Goal: Find contact information: Find contact information

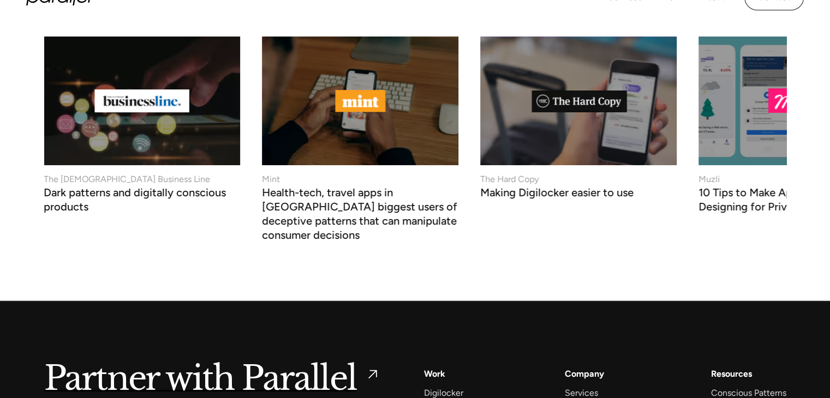
scroll to position [4285, 0]
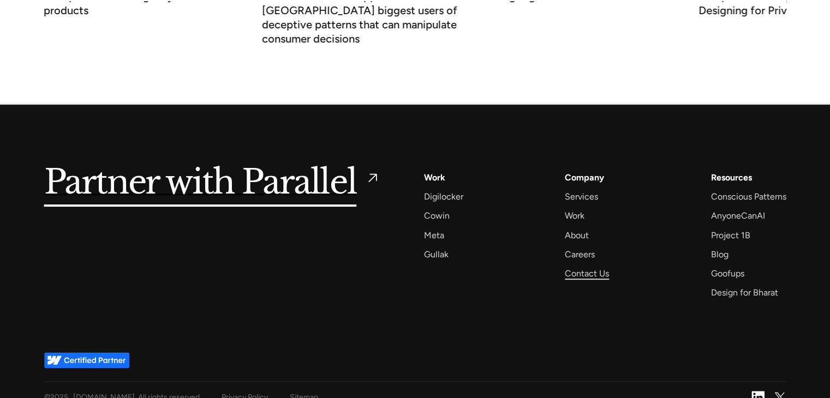
click at [608, 266] on div "Contact Us" at bounding box center [587, 273] width 44 height 15
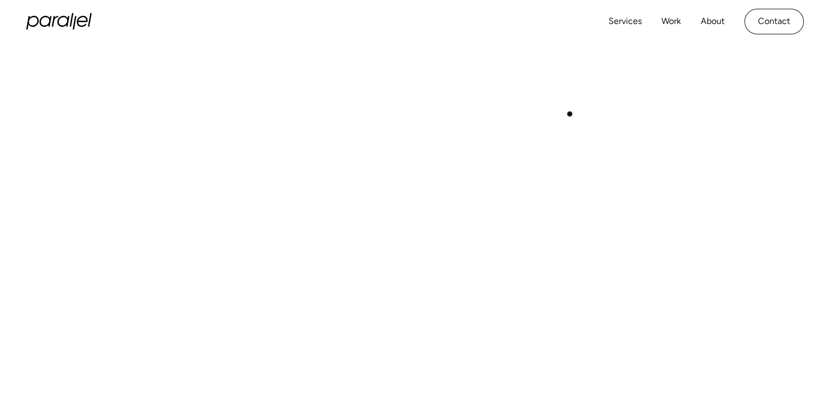
scroll to position [407, 0]
click at [631, 19] on link "Services" at bounding box center [624, 22] width 33 height 16
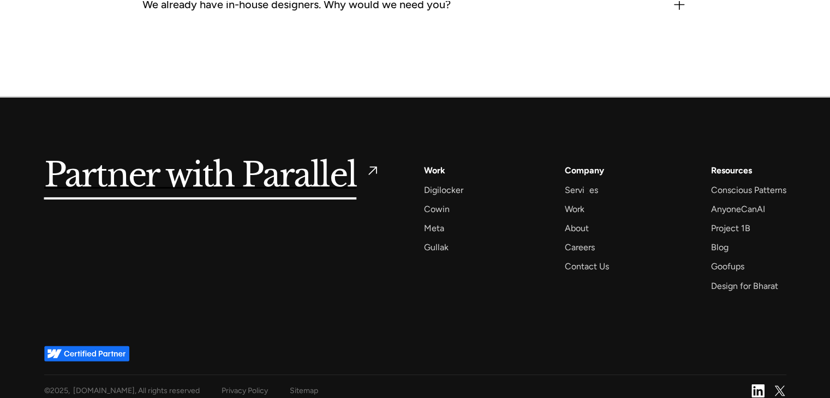
scroll to position [3524, 0]
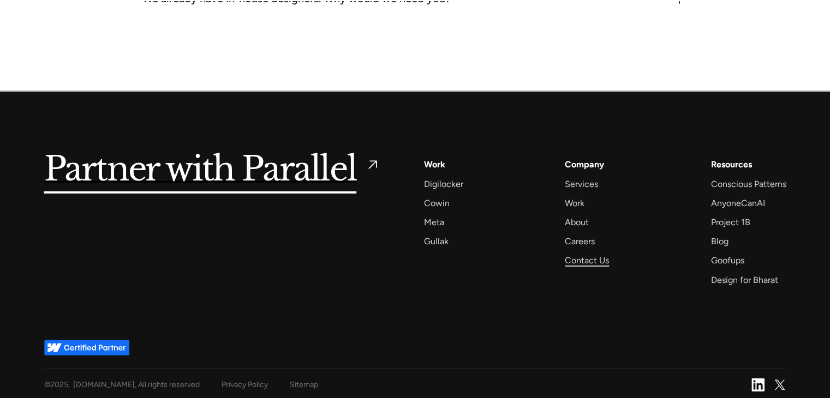
click at [580, 253] on div "Contact Us" at bounding box center [587, 260] width 44 height 15
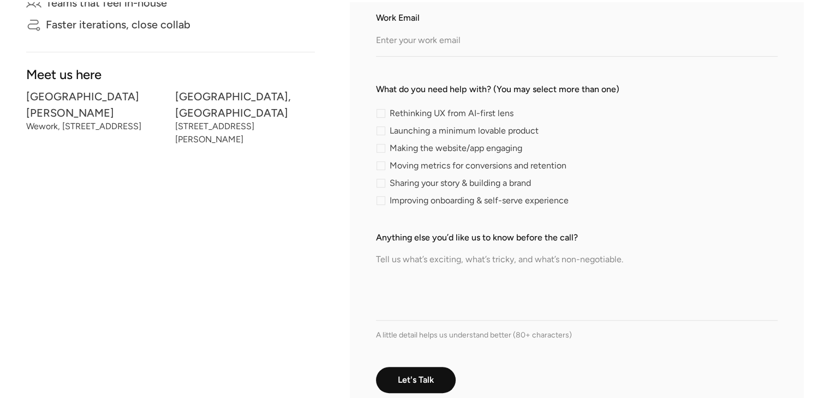
scroll to position [382, 0]
